Goal: Task Accomplishment & Management: Manage account settings

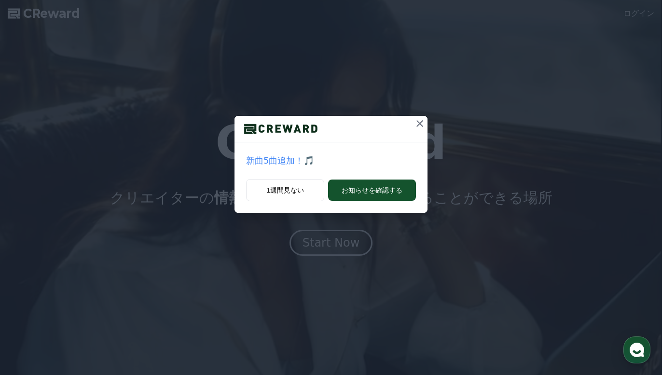
click at [282, 161] on p "新曲5曲追加！🎵" at bounding box center [331, 161] width 170 height 14
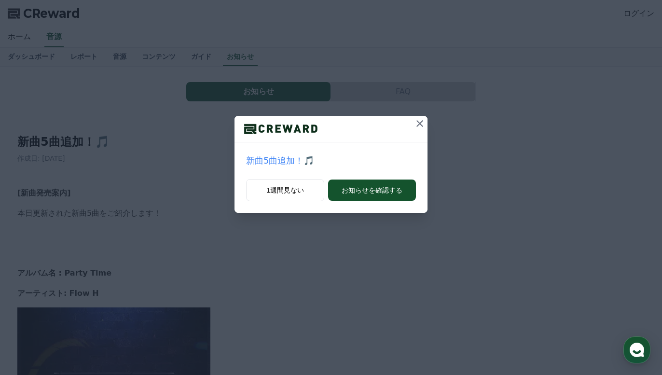
click at [420, 125] on icon at bounding box center [420, 124] width 12 height 12
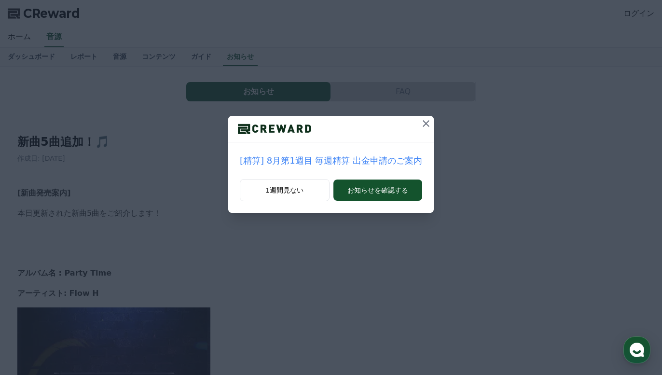
click at [420, 126] on icon at bounding box center [426, 124] width 12 height 12
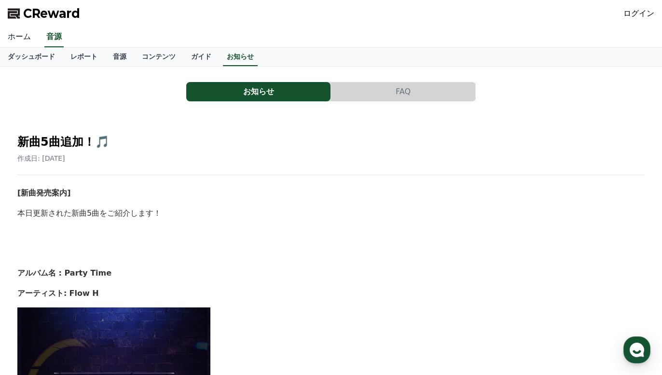
click at [6, 40] on link "ホーム" at bounding box center [19, 37] width 39 height 20
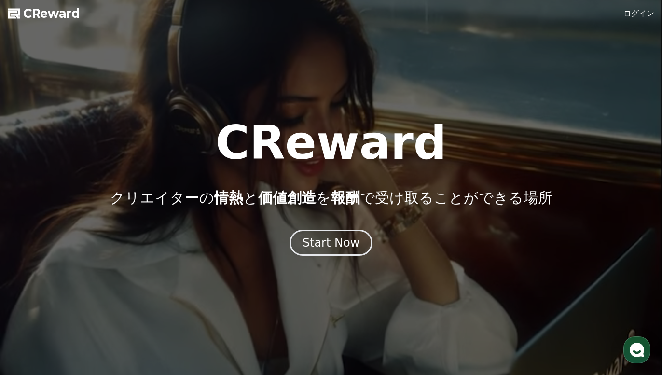
click at [35, 17] on span "CReward" at bounding box center [51, 13] width 57 height 15
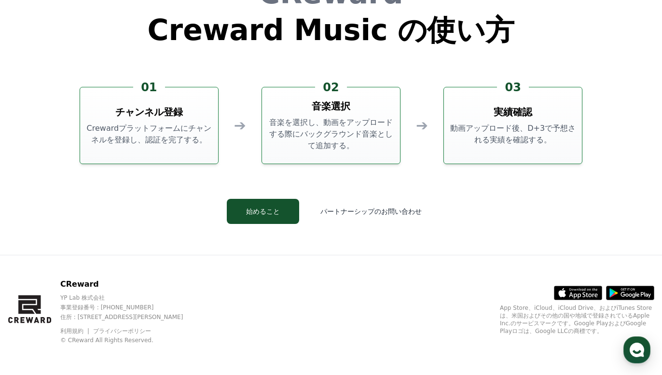
scroll to position [2613, 0]
click at [264, 218] on button "始めること" at bounding box center [263, 211] width 72 height 25
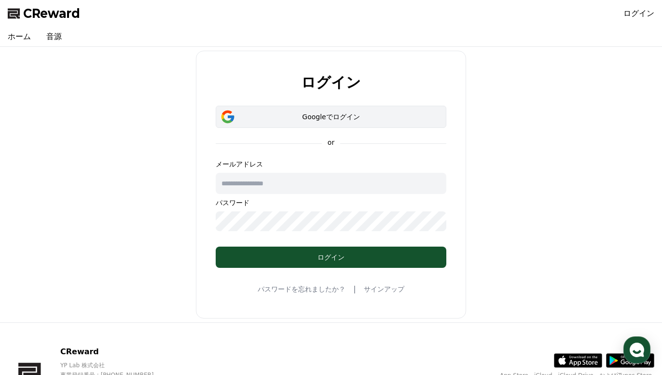
click at [307, 116] on div "Googleでログイン" at bounding box center [331, 117] width 203 height 10
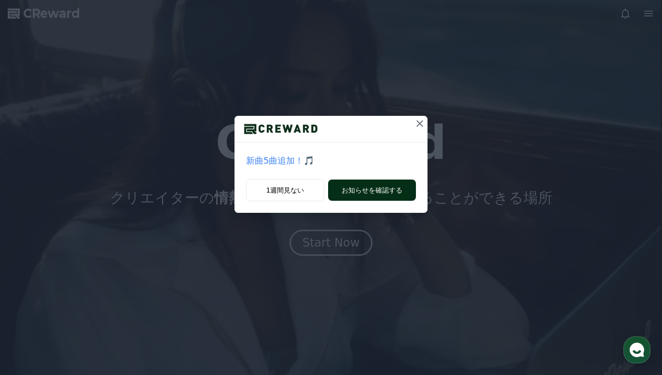
click at [400, 189] on button "お知らせを確認する" at bounding box center [372, 189] width 88 height 21
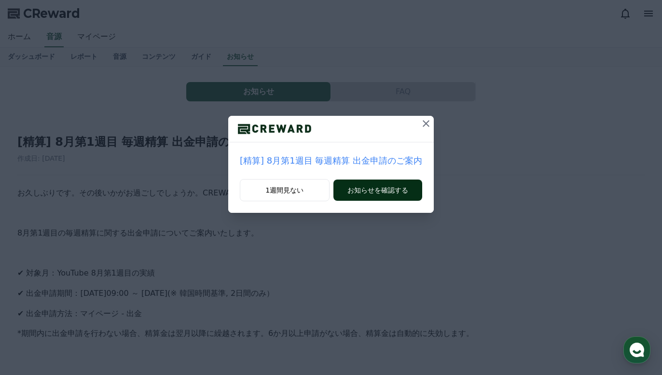
click at [401, 193] on button "お知らせを確認する" at bounding box center [377, 189] width 89 height 21
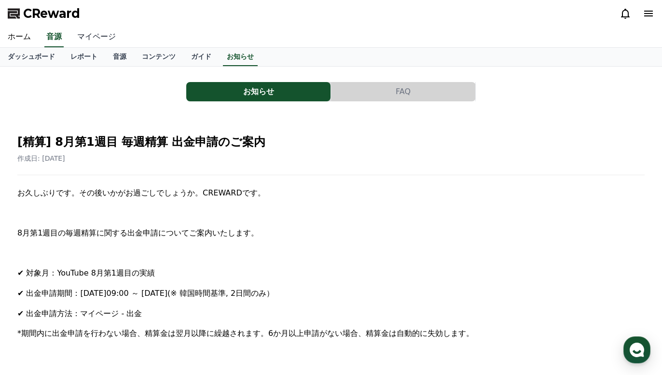
click at [99, 37] on link "マイページ" at bounding box center [96, 37] width 54 height 20
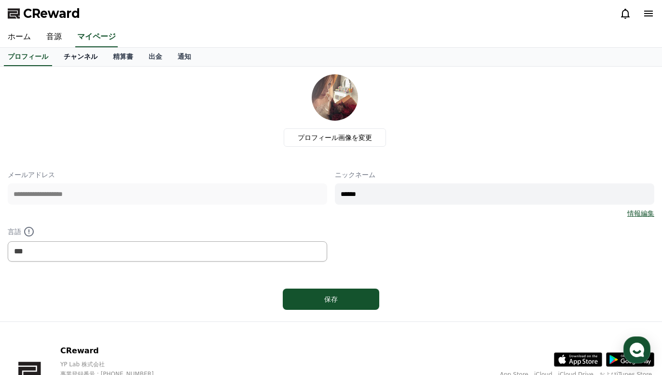
click at [83, 57] on link "チャンネル" at bounding box center [80, 57] width 49 height 18
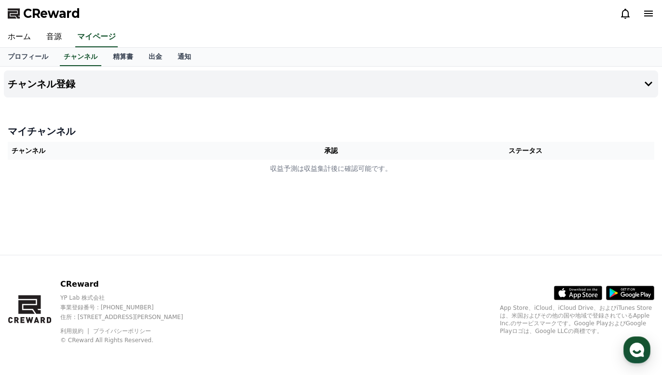
click at [39, 151] on th "チャンネル" at bounding box center [137, 151] width 258 height 18
click at [44, 81] on h4 "チャンネル登録" at bounding box center [42, 84] width 68 height 11
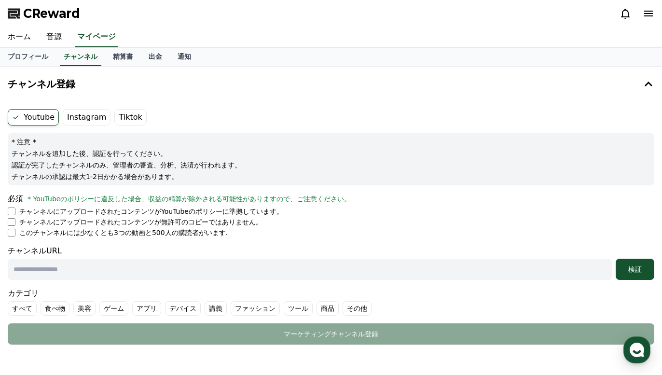
click at [47, 269] on input "text" at bounding box center [310, 269] width 604 height 21
click at [52, 272] on input "text" at bounding box center [310, 269] width 604 height 21
click at [126, 266] on input "text" at bounding box center [310, 269] width 604 height 21
paste input "**********"
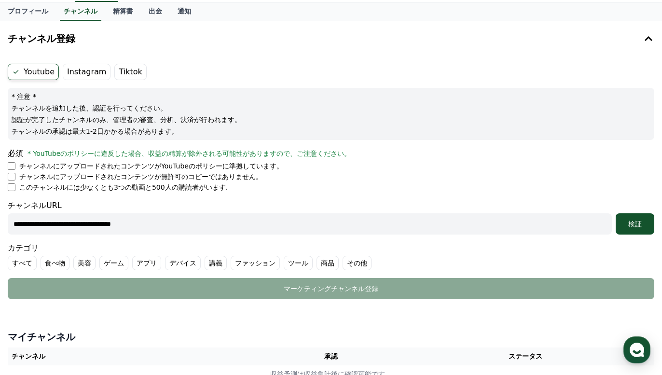
scroll to position [47, 0]
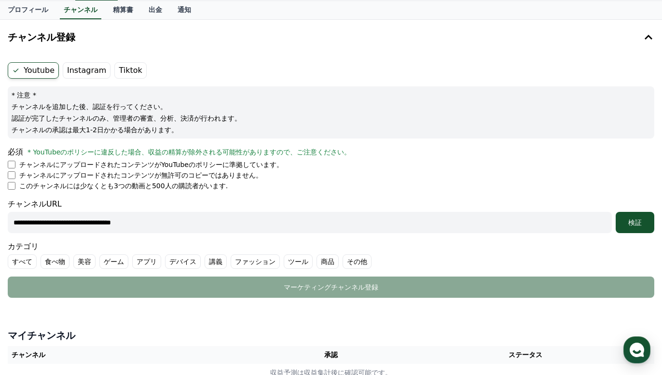
type input "**********"
click at [342, 258] on label "その他" at bounding box center [356, 261] width 29 height 14
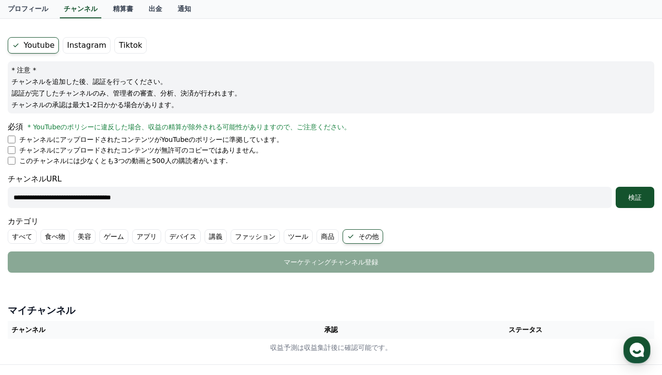
scroll to position [71, 0]
click at [130, 44] on label "Tiktok" at bounding box center [130, 46] width 32 height 16
click at [637, 198] on div "検証" at bounding box center [634, 198] width 31 height 10
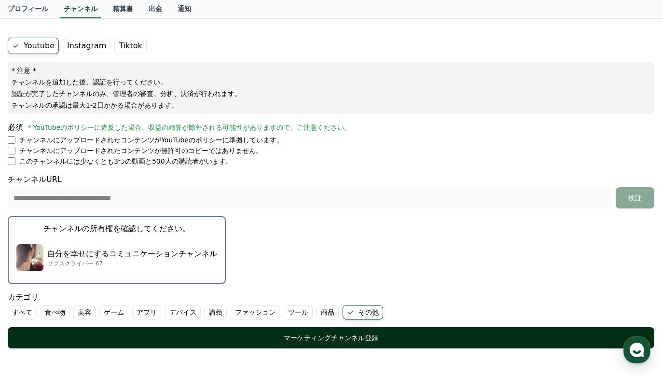
click at [296, 340] on div "マーケティングチャンネル登録" at bounding box center [331, 338] width 608 height 10
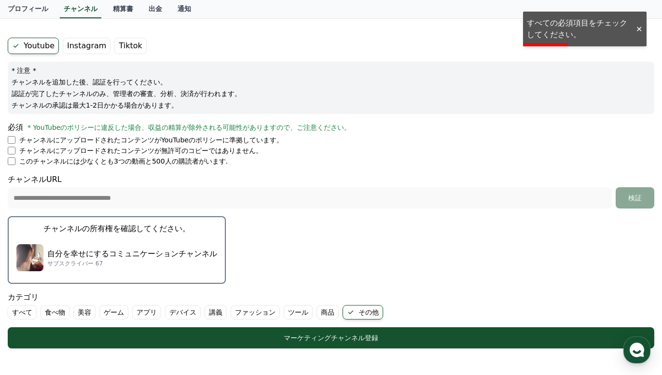
click at [165, 273] on div "自分を幸せにするコミュニケーションチャンネル サブスクライバー 67" at bounding box center [116, 257] width 201 height 39
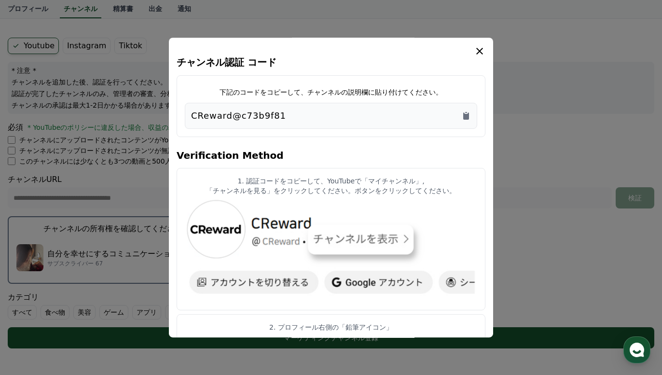
click at [286, 117] on div "CReward@c73b9f81" at bounding box center [331, 116] width 280 height 14
click at [466, 115] on icon "Copy to clipboard" at bounding box center [466, 115] width 6 height 7
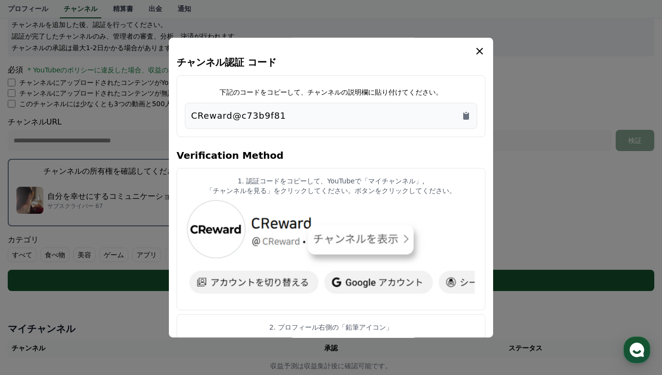
scroll to position [0, 0]
click at [478, 52] on icon "modal" at bounding box center [479, 51] width 7 height 7
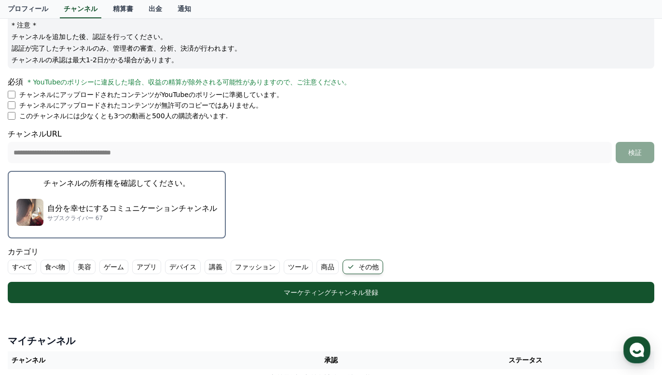
scroll to position [117, 0]
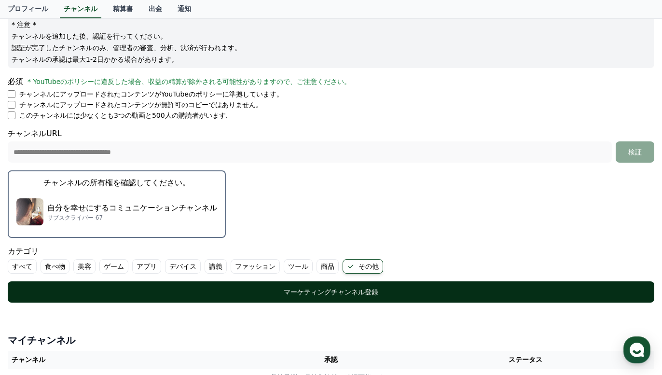
click at [442, 291] on div "マーケティングチャンネル登録" at bounding box center [331, 292] width 608 height 10
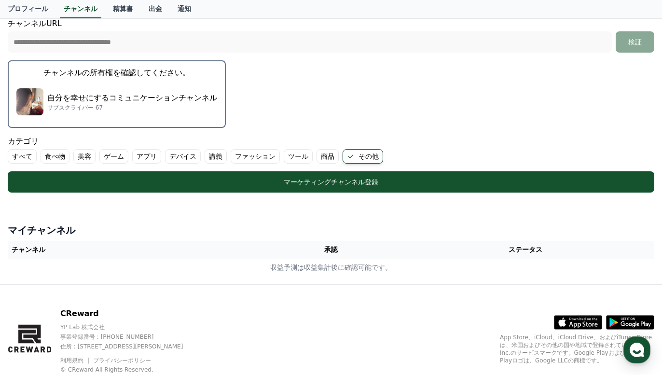
scroll to position [193, 0]
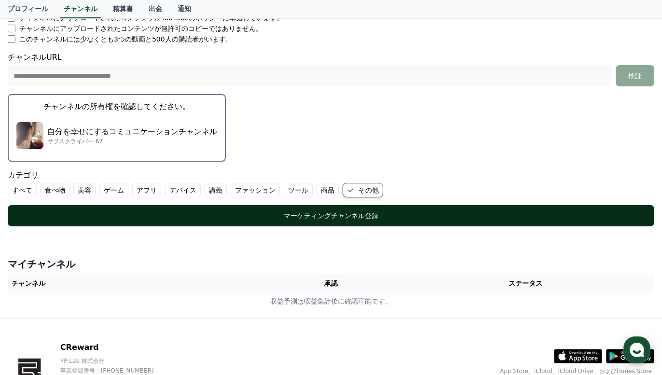
click at [254, 212] on div "マーケティングチャンネル登録" at bounding box center [331, 216] width 608 height 10
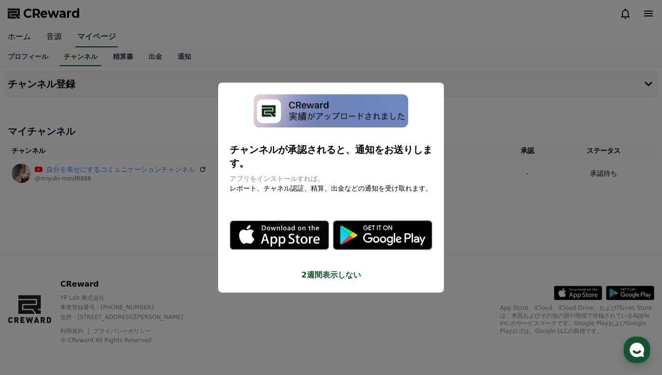
click at [193, 218] on button "close modal" at bounding box center [331, 187] width 662 height 375
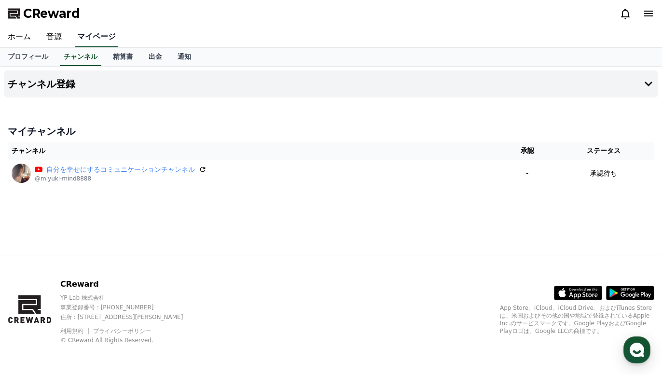
click at [99, 36] on link "マイページ" at bounding box center [96, 37] width 42 height 20
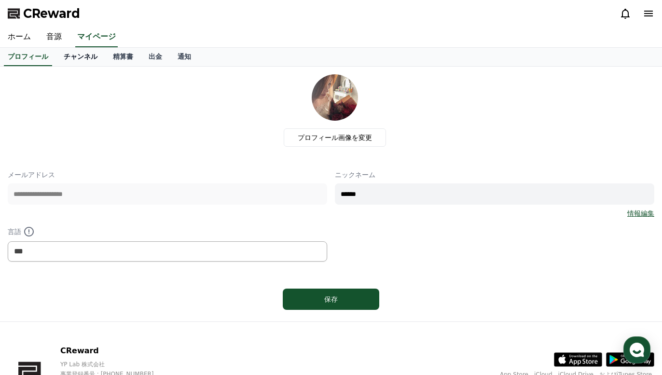
click at [82, 53] on link "チャンネル" at bounding box center [80, 57] width 49 height 18
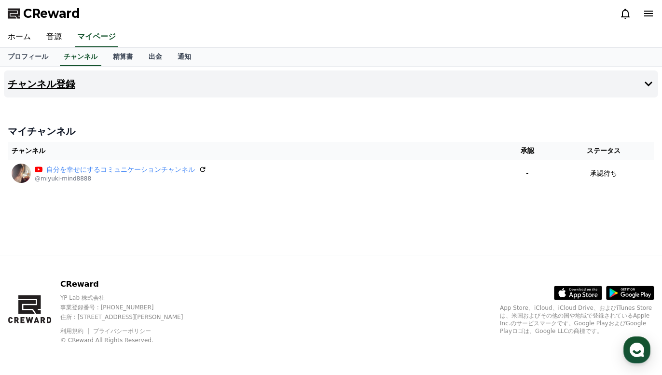
click at [62, 86] on h4 "チャンネル登録" at bounding box center [42, 84] width 68 height 11
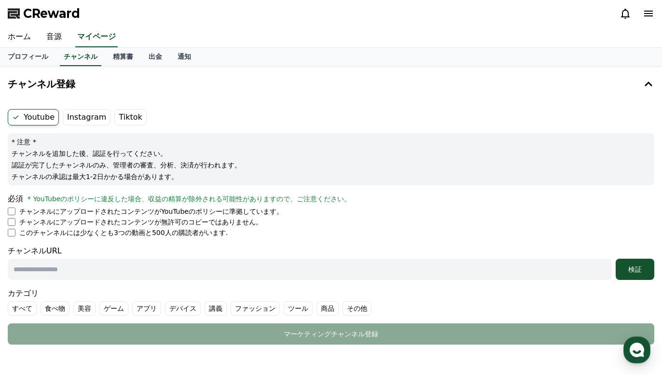
click at [128, 119] on label "Tiktok" at bounding box center [130, 117] width 32 height 16
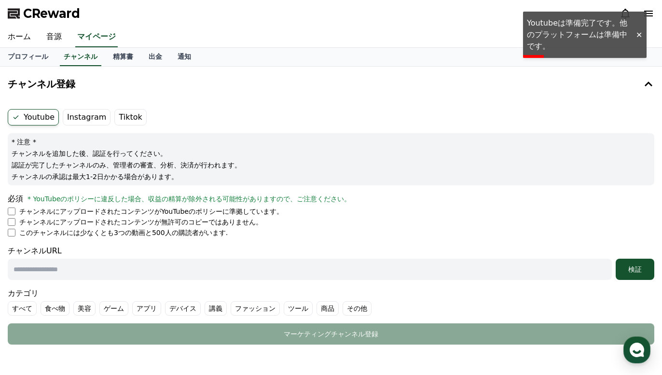
click at [122, 116] on label "Tiktok" at bounding box center [130, 117] width 32 height 16
click at [124, 116] on label "Tiktok" at bounding box center [130, 117] width 32 height 16
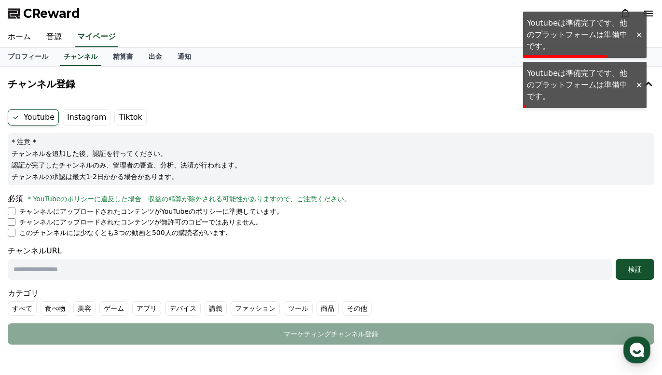
click at [80, 117] on label "Instagram" at bounding box center [87, 117] width 48 height 16
click at [121, 119] on label "Tiktok" at bounding box center [130, 117] width 32 height 16
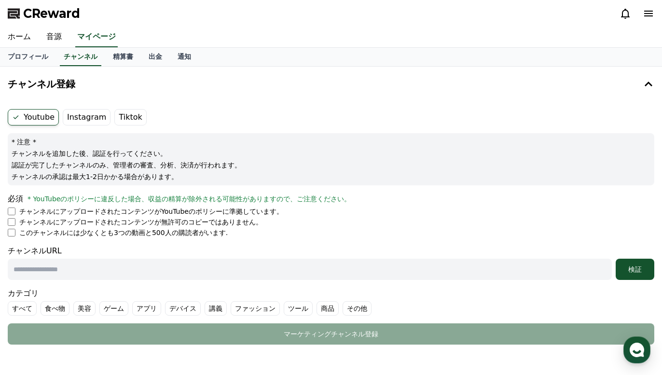
click at [121, 121] on label "Tiktok" at bounding box center [130, 117] width 32 height 16
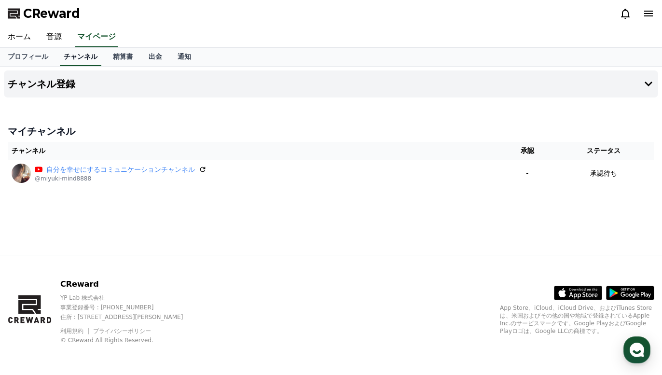
click at [78, 55] on link "チャンネル" at bounding box center [80, 57] width 41 height 18
click at [59, 84] on h4 "チャンネル登録" at bounding box center [42, 84] width 68 height 11
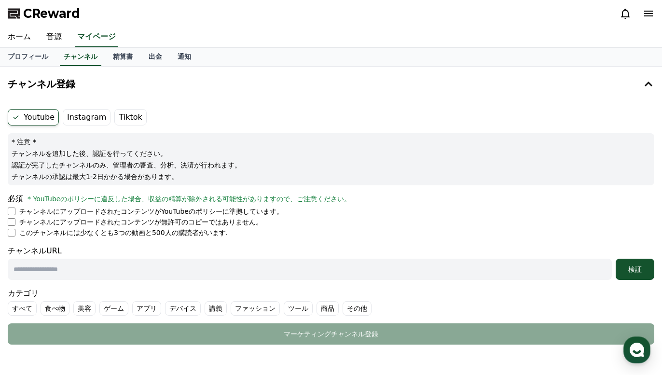
click at [126, 115] on label "Tiktok" at bounding box center [130, 117] width 32 height 16
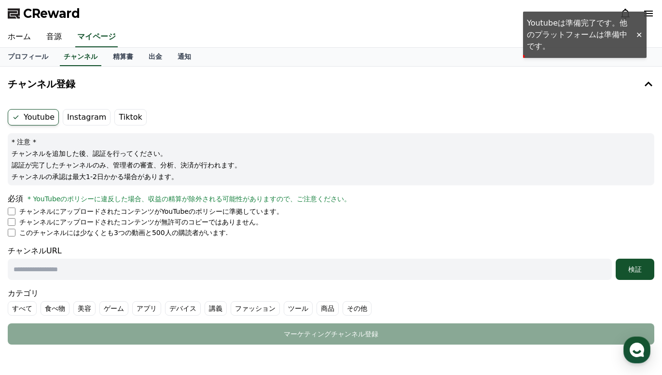
click at [97, 117] on label "Instagram" at bounding box center [87, 117] width 48 height 16
click at [45, 113] on label "Youtube" at bounding box center [33, 117] width 51 height 16
click at [16, 119] on icon at bounding box center [16, 117] width 8 height 8
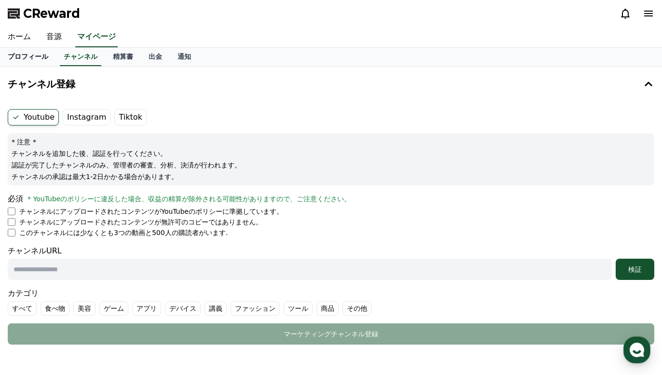
click at [35, 57] on link "プロフィール" at bounding box center [28, 57] width 56 height 18
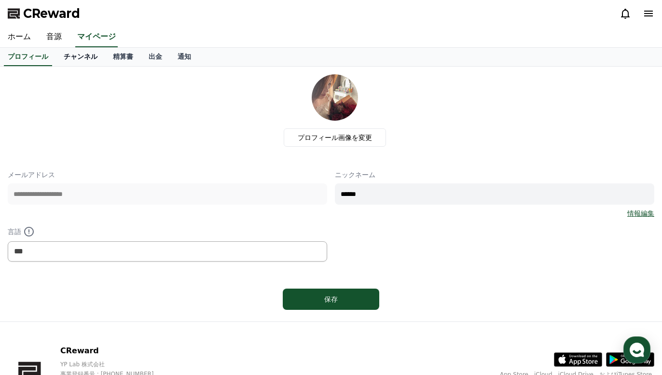
click at [86, 57] on link "チャンネル" at bounding box center [80, 57] width 49 height 18
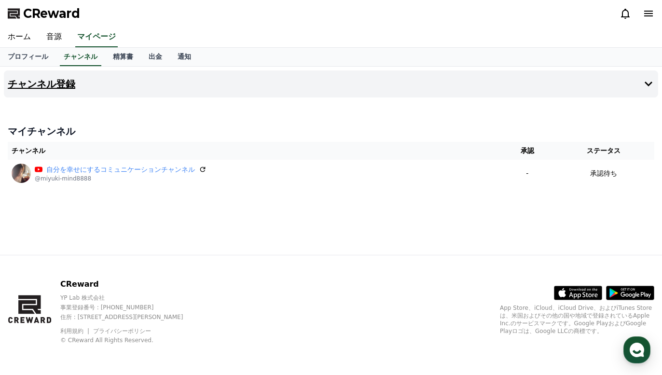
click at [62, 83] on h4 "チャンネル登録" at bounding box center [42, 84] width 68 height 11
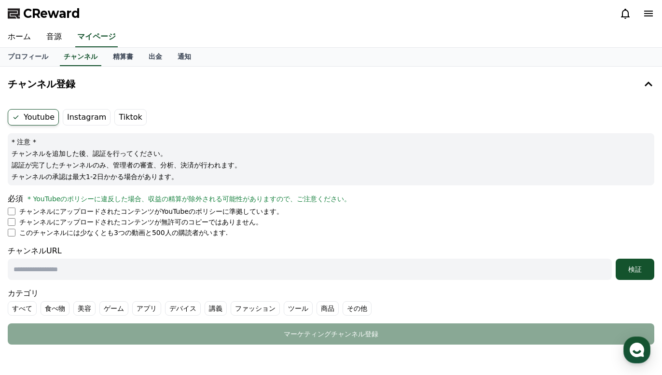
click at [119, 119] on label "Tiktok" at bounding box center [130, 117] width 32 height 16
